Goal: Transaction & Acquisition: Book appointment/travel/reservation

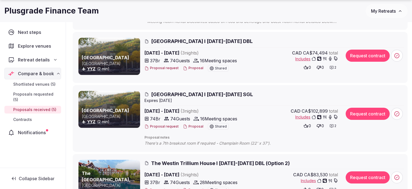
scroll to position [137, 0]
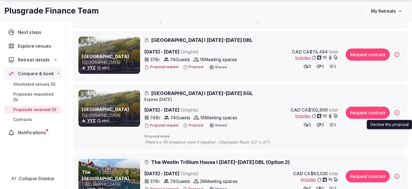
click at [398, 112] on icon at bounding box center [397, 113] width 6 height 6
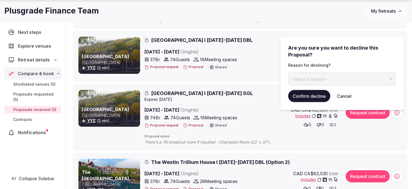
click at [318, 79] on span "-Select a reason-" at bounding box center [309, 79] width 37 height 6
click at [310, 98] on button "Confirm decline" at bounding box center [309, 96] width 42 height 12
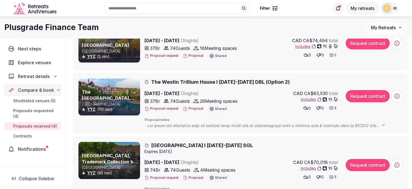
scroll to position [145, 0]
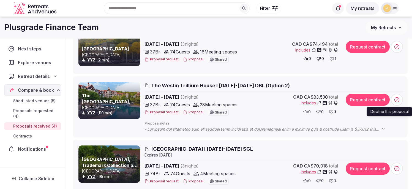
click at [396, 102] on icon at bounding box center [397, 100] width 6 height 6
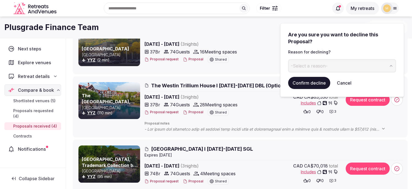
click at [275, 114] on div "0 0 3" at bounding box center [292, 112] width 92 height 8
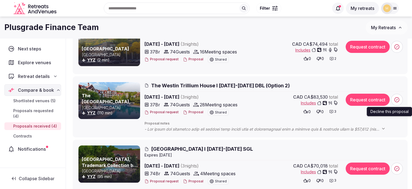
click at [399, 99] on icon at bounding box center [397, 100] width 6 height 6
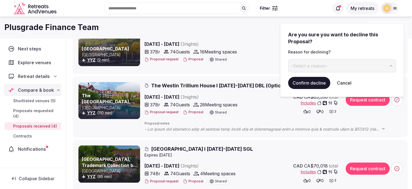
click at [305, 64] on span "-Select a reason-" at bounding box center [309, 66] width 37 height 6
click at [310, 85] on button "Confirm decline" at bounding box center [309, 83] width 42 height 12
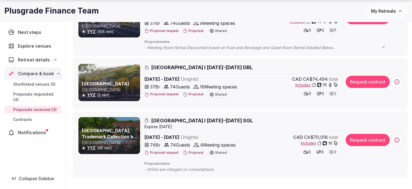
scroll to position [110, 0]
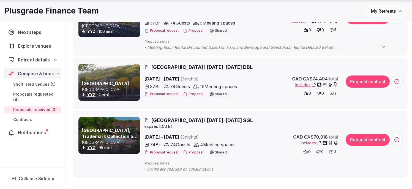
click at [29, 86] on span "Shortlisted venues (5)" at bounding box center [34, 84] width 42 height 6
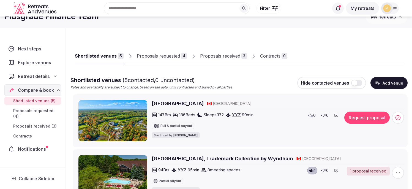
scroll to position [15, 0]
